Goal: Communication & Community: Connect with others

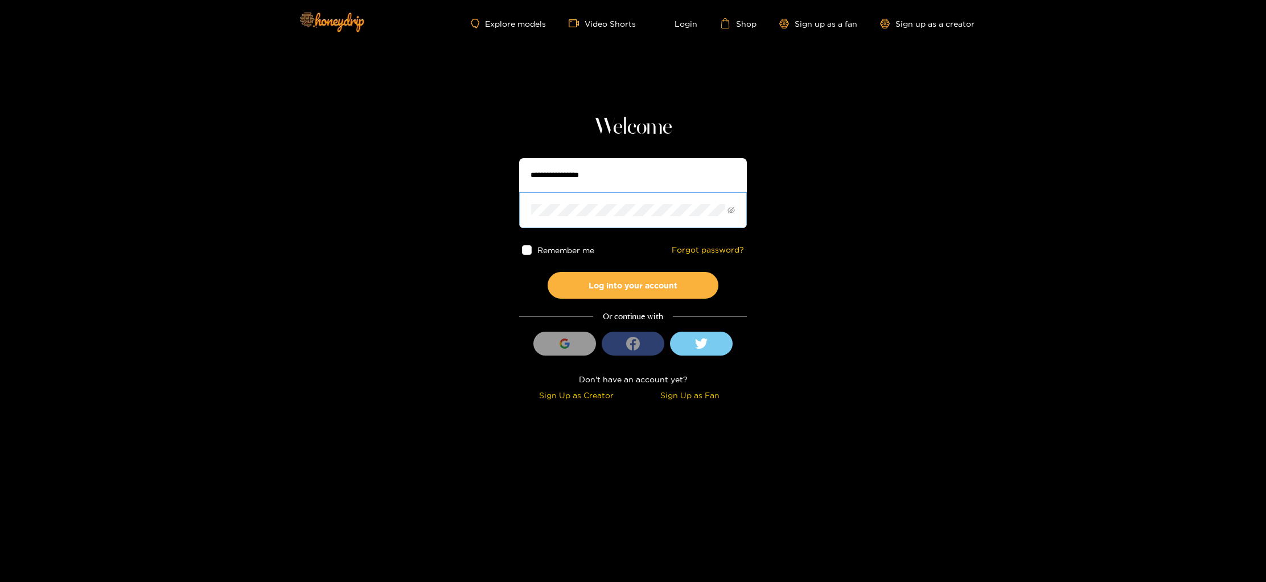
type input "**********"
click at [646, 284] on button "Log into your account" at bounding box center [633, 285] width 171 height 27
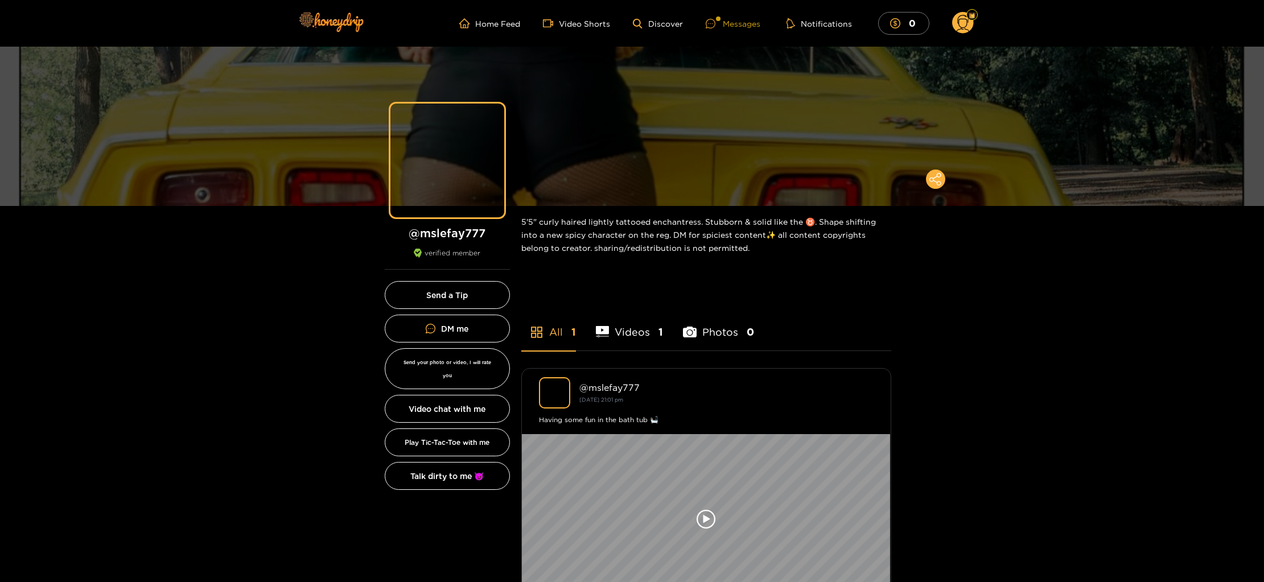
click at [729, 18] on div "Messages" at bounding box center [733, 23] width 55 height 13
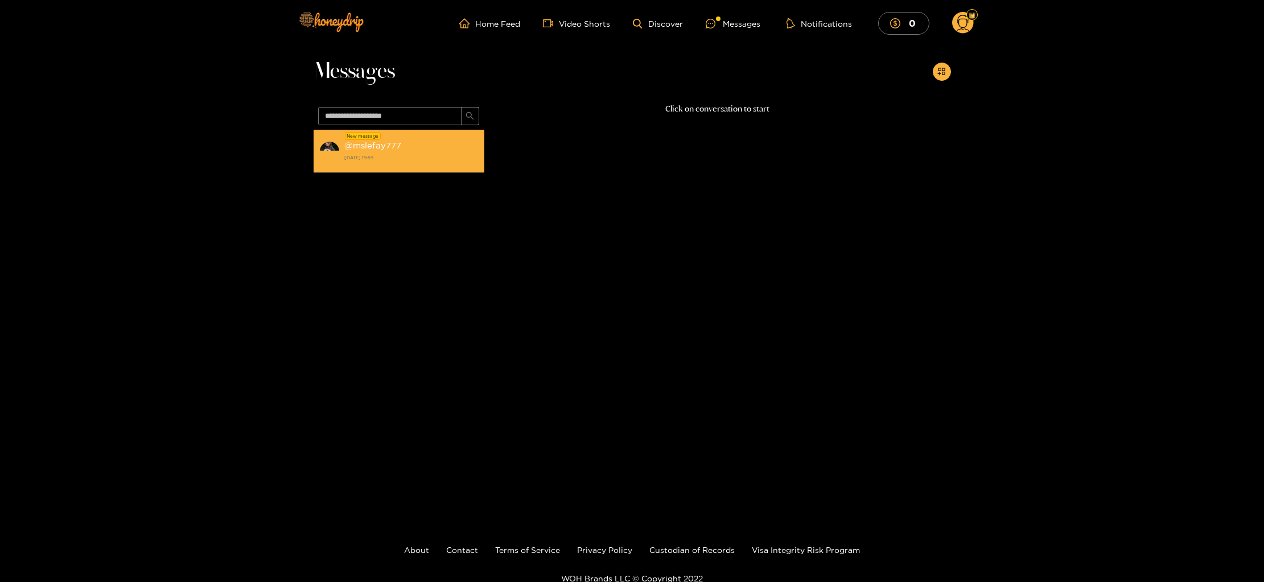
click at [424, 153] on strong "[DATE] 19:59" at bounding box center [411, 158] width 134 height 10
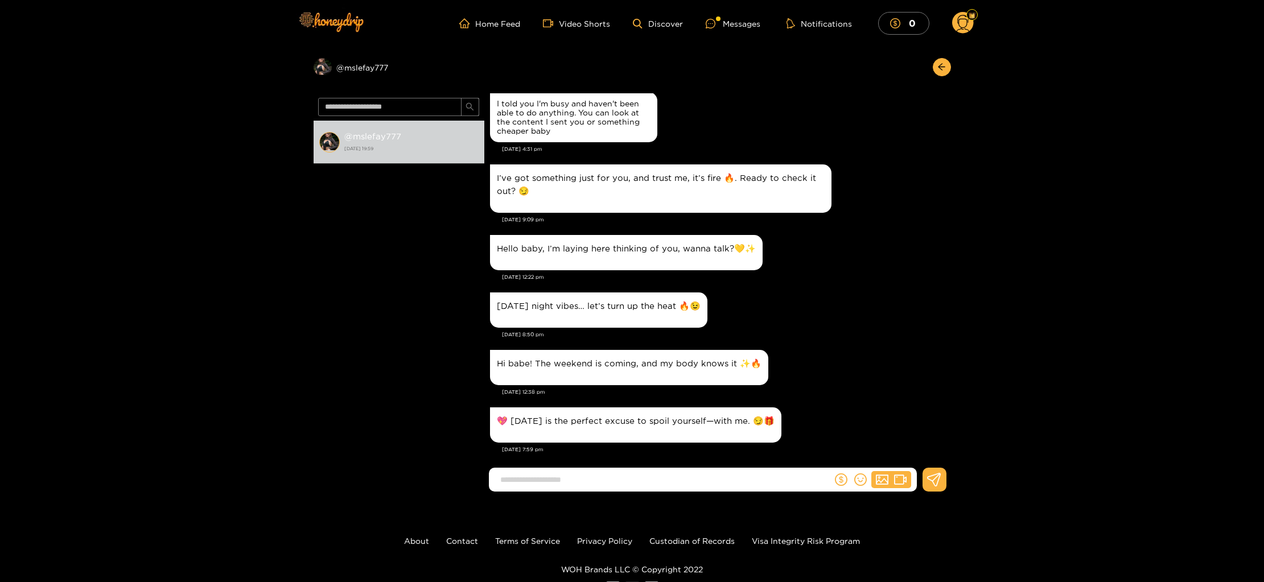
scroll to position [1104, 0]
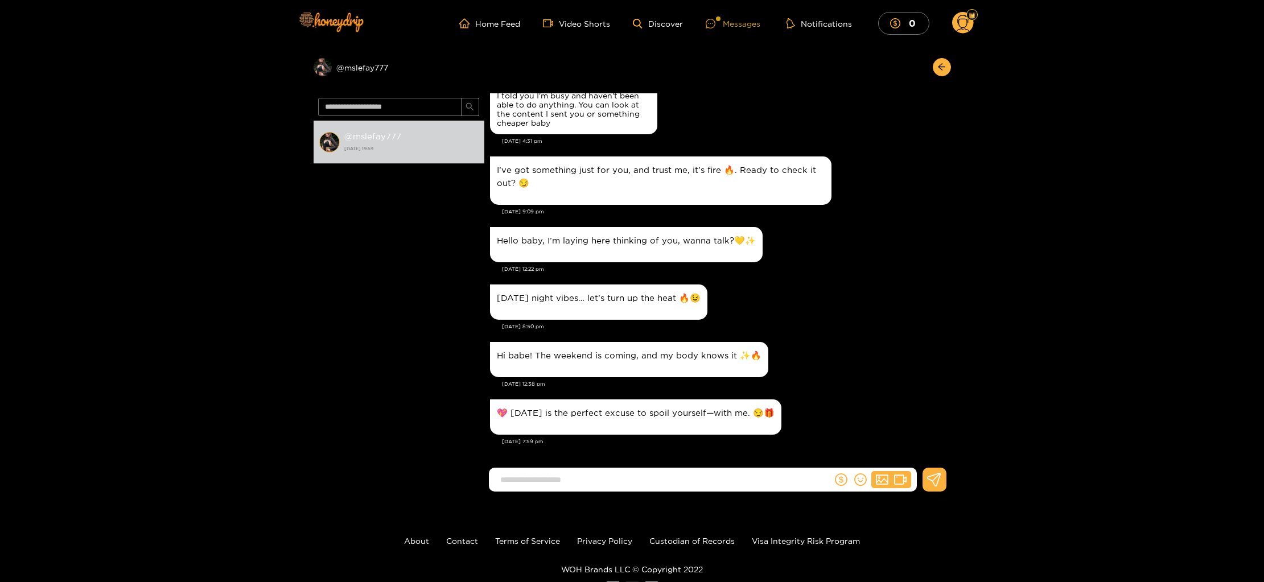
click at [742, 28] on div "Messages" at bounding box center [733, 23] width 55 height 13
